Goal: Find specific page/section: Find specific page/section

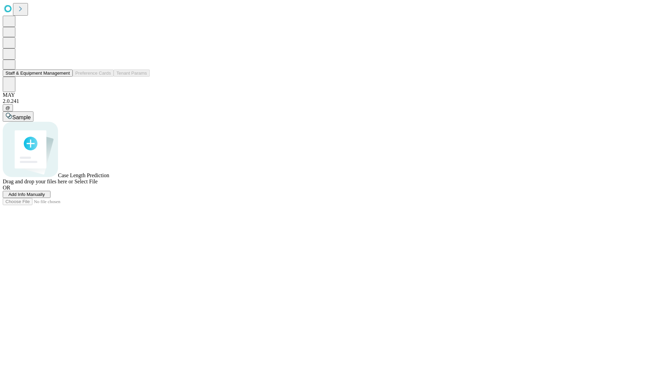
click at [64, 77] on button "Staff & Equipment Management" at bounding box center [38, 73] width 70 height 7
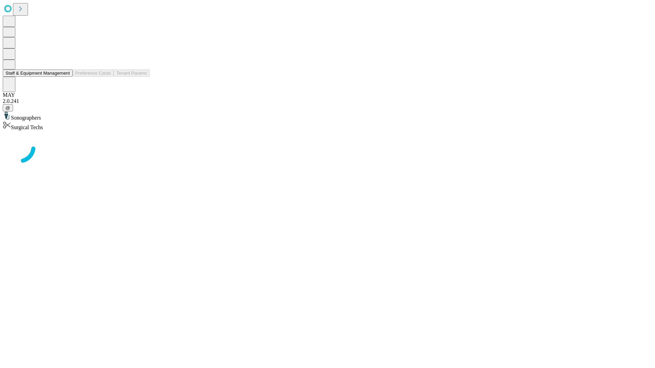
click at [65, 77] on button "Staff & Equipment Management" at bounding box center [38, 73] width 70 height 7
